Goal: Check status: Check status

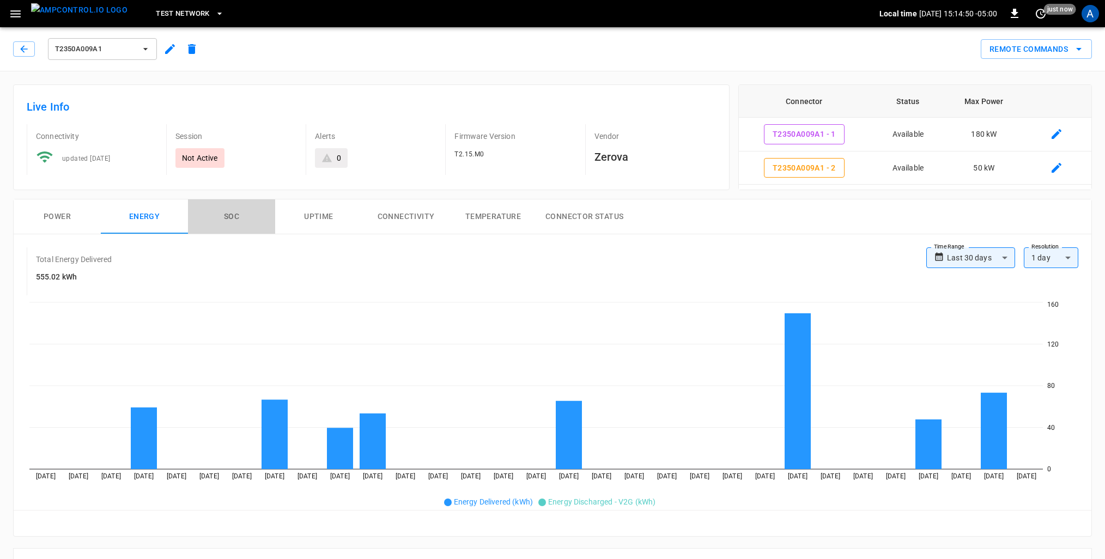
click at [238, 214] on button "SOC" at bounding box center [231, 216] width 87 height 35
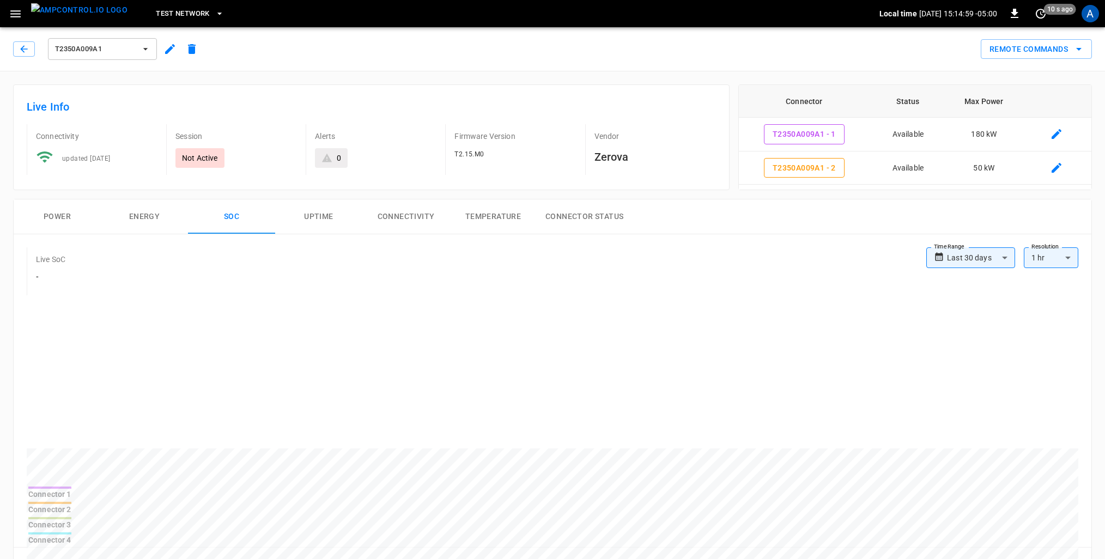
drag, startPoint x: 986, startPoint y: 315, endPoint x: 1051, endPoint y: 319, distance: 65.0
drag, startPoint x: 986, startPoint y: 312, endPoint x: 1053, endPoint y: 377, distance: 92.9
click at [1053, 377] on div at bounding box center [553, 392] width 1052 height 185
click at [51, 228] on button "Power" at bounding box center [57, 216] width 87 height 35
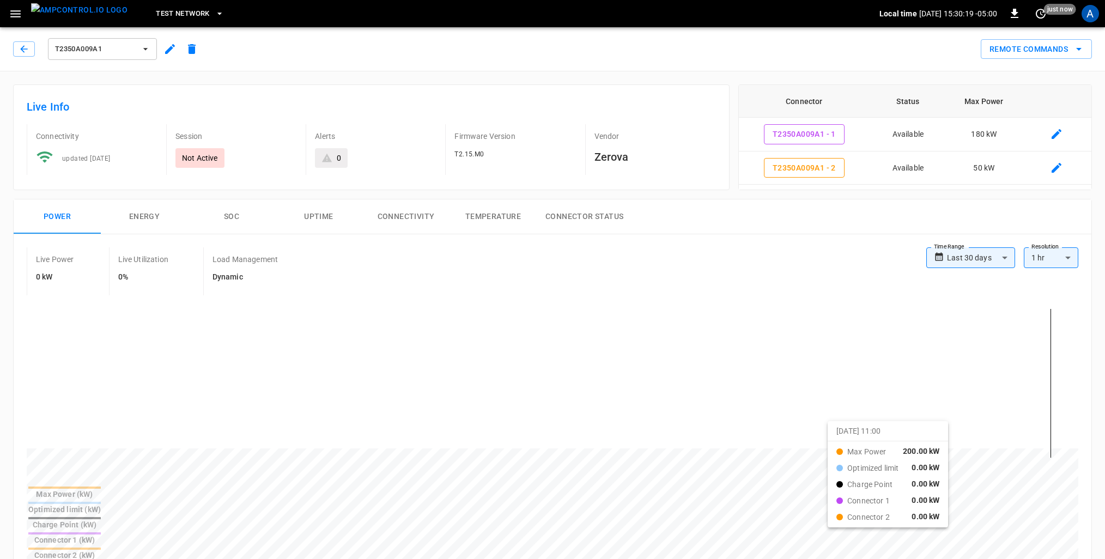
drag, startPoint x: 719, startPoint y: 383, endPoint x: 852, endPoint y: 437, distance: 143.7
drag, startPoint x: 537, startPoint y: 352, endPoint x: 837, endPoint y: 478, distance: 325.3
click at [837, 478] on div at bounding box center [553, 392] width 1052 height 185
drag, startPoint x: 752, startPoint y: 365, endPoint x: 851, endPoint y: 432, distance: 119.7
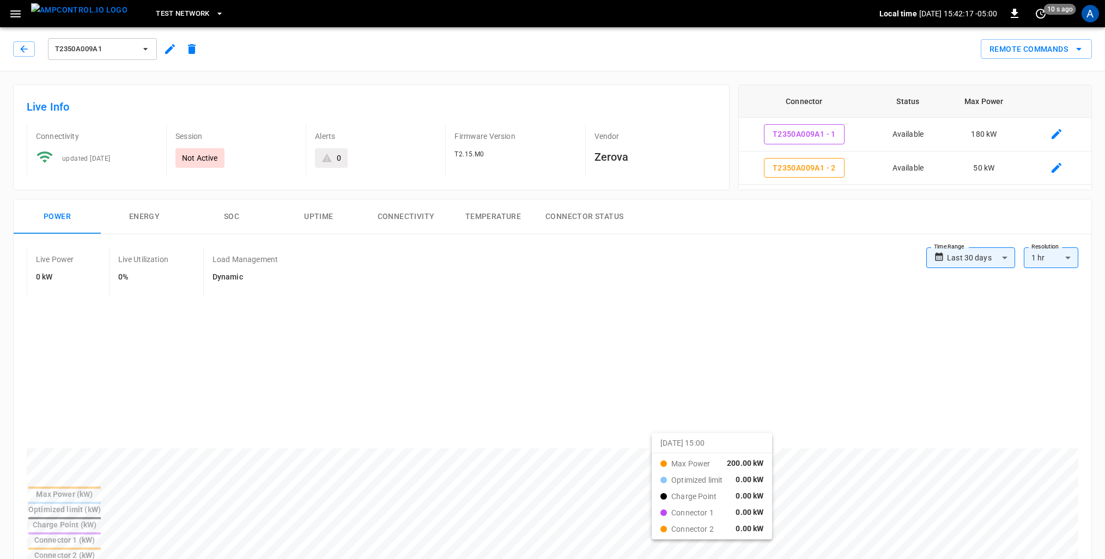
drag, startPoint x: 511, startPoint y: 374, endPoint x: 666, endPoint y: 443, distance: 170.5
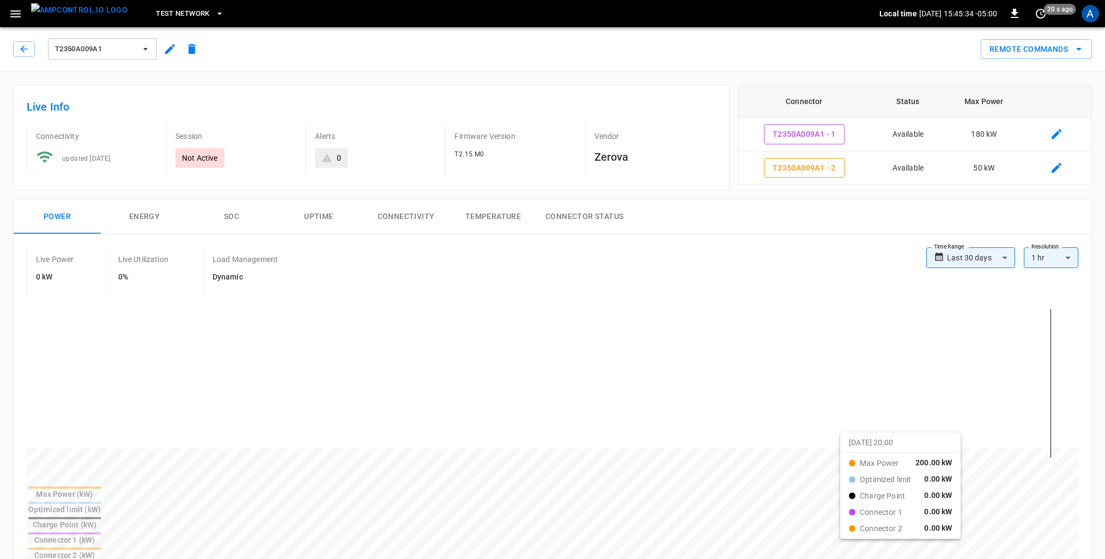
drag, startPoint x: 761, startPoint y: 377, endPoint x: 854, endPoint y: 441, distance: 113.2
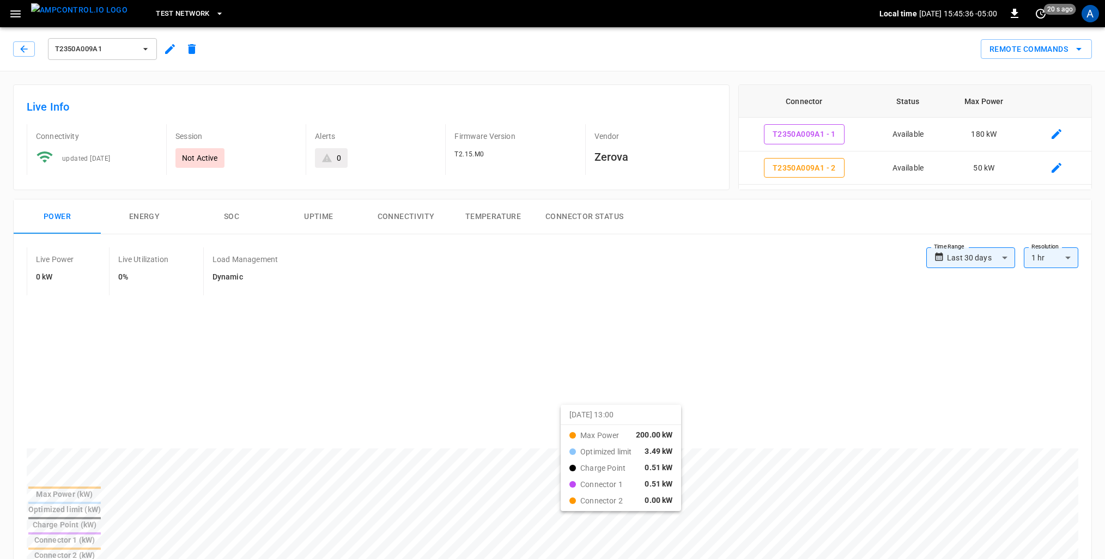
drag, startPoint x: 469, startPoint y: 378, endPoint x: 608, endPoint y: 425, distance: 147.2
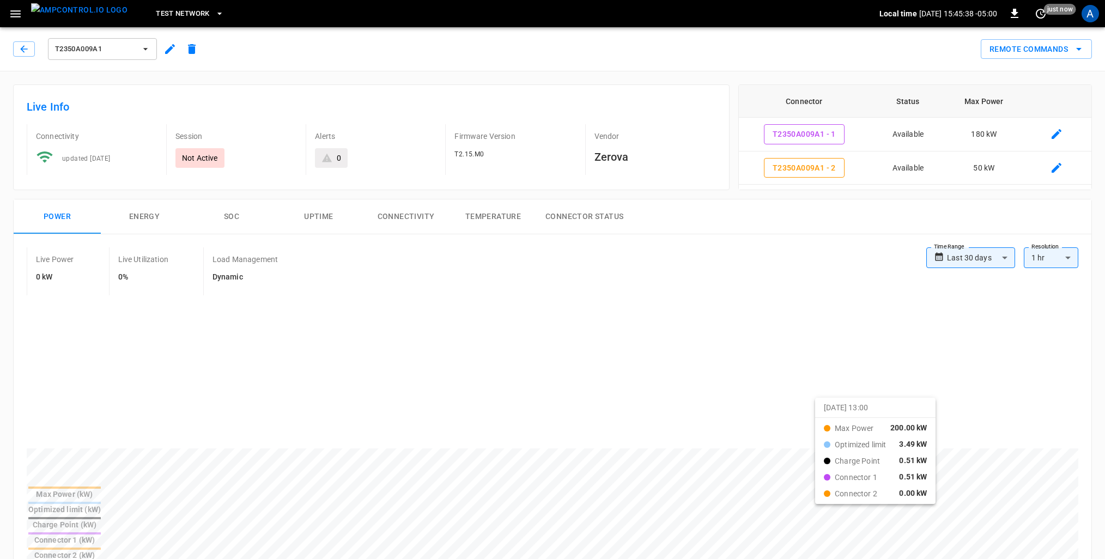
drag, startPoint x: 331, startPoint y: 365, endPoint x: 829, endPoint y: 406, distance: 499.8
